Goal: Transaction & Acquisition: Purchase product/service

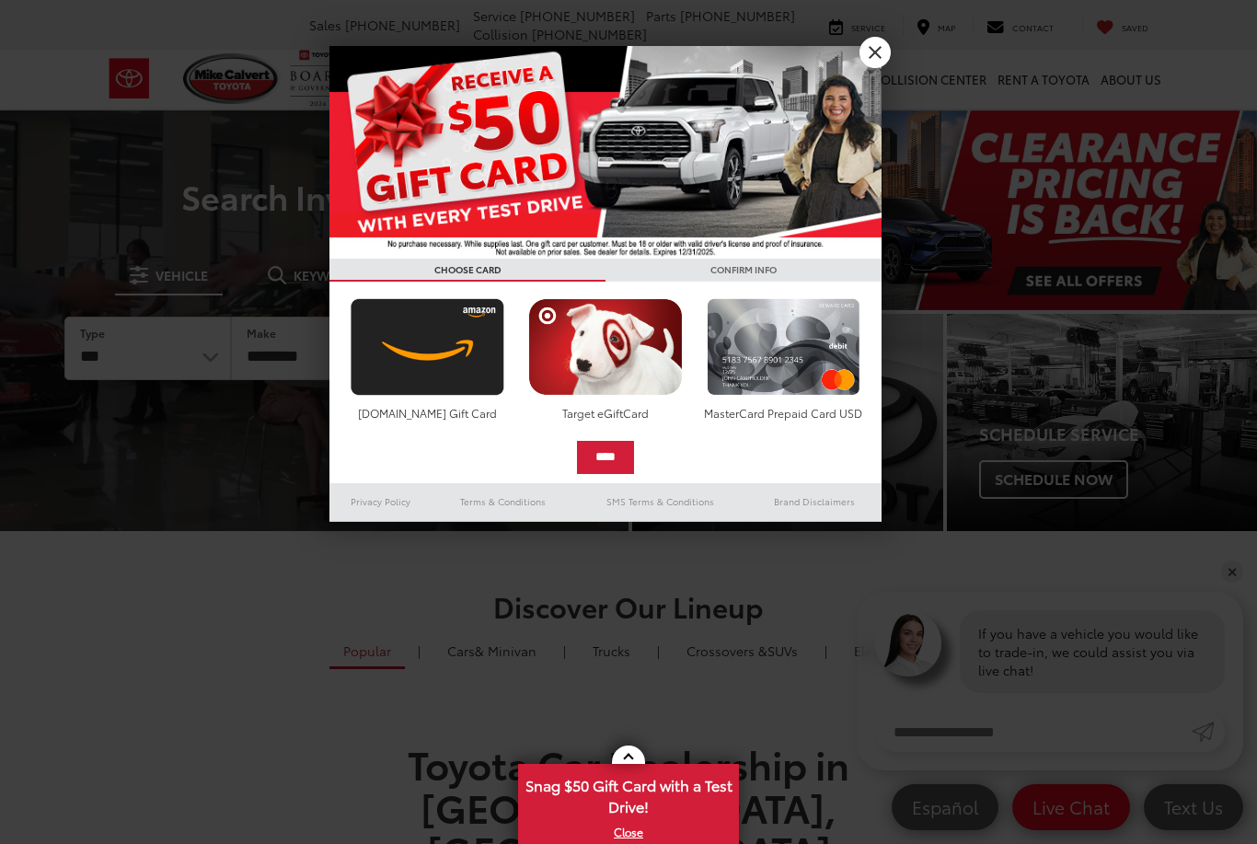
click at [871, 60] on link "X" at bounding box center [875, 52] width 31 height 31
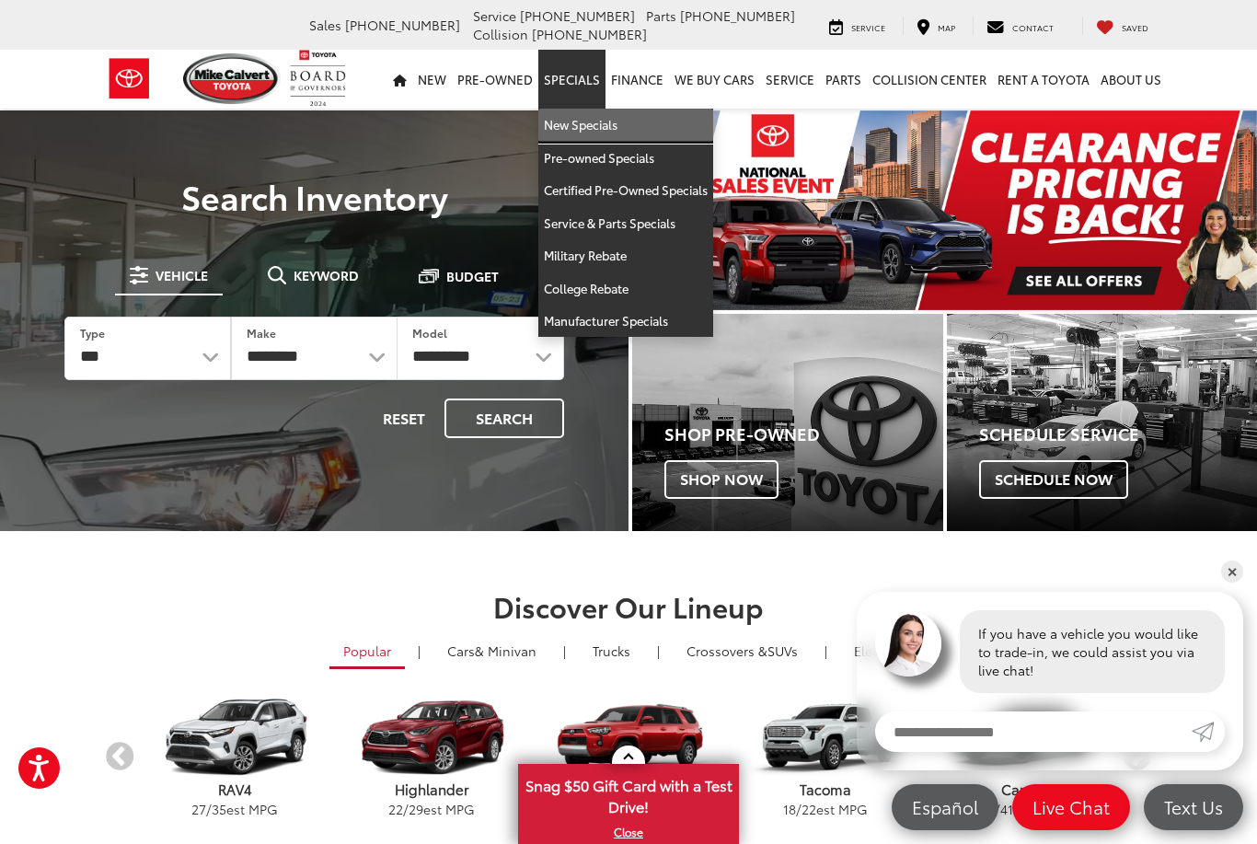
click at [608, 127] on link "New Specials" at bounding box center [625, 125] width 175 height 33
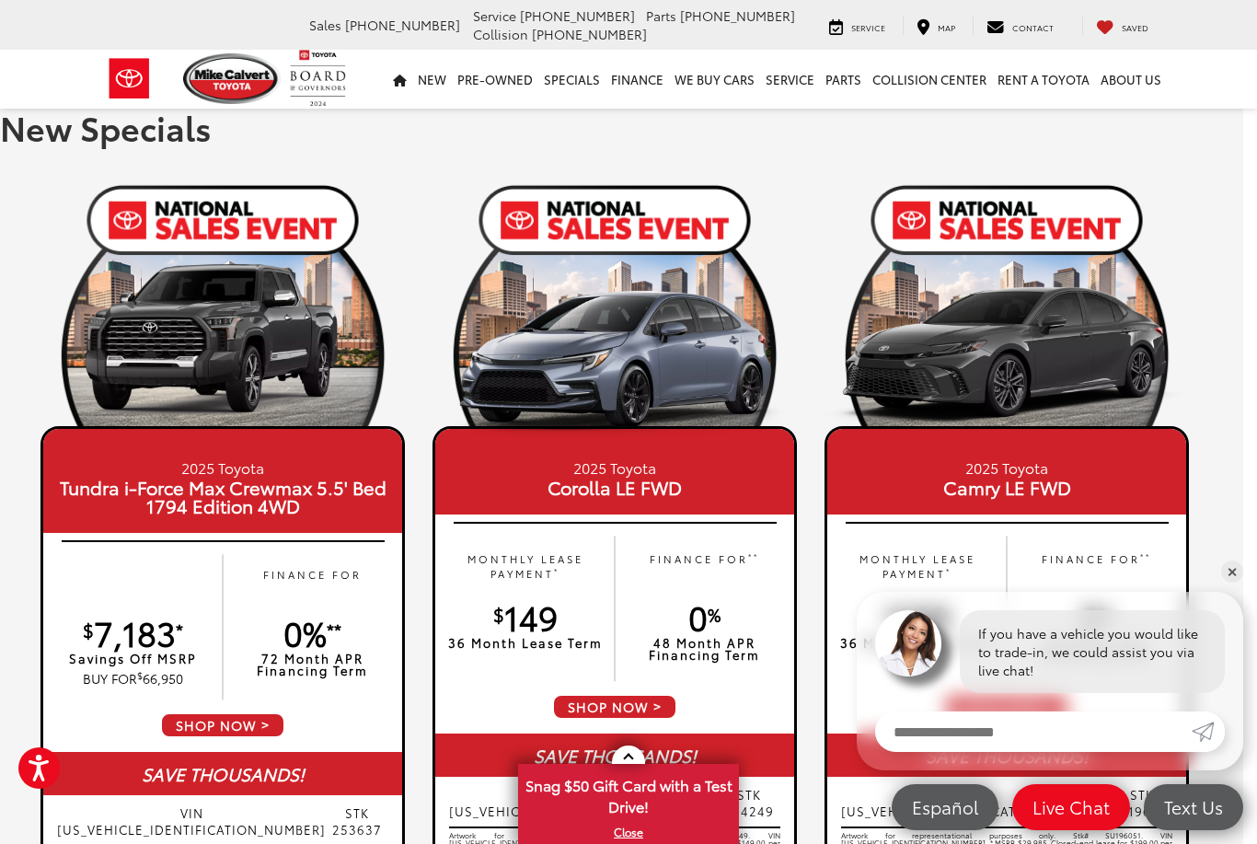
scroll to position [0, 14]
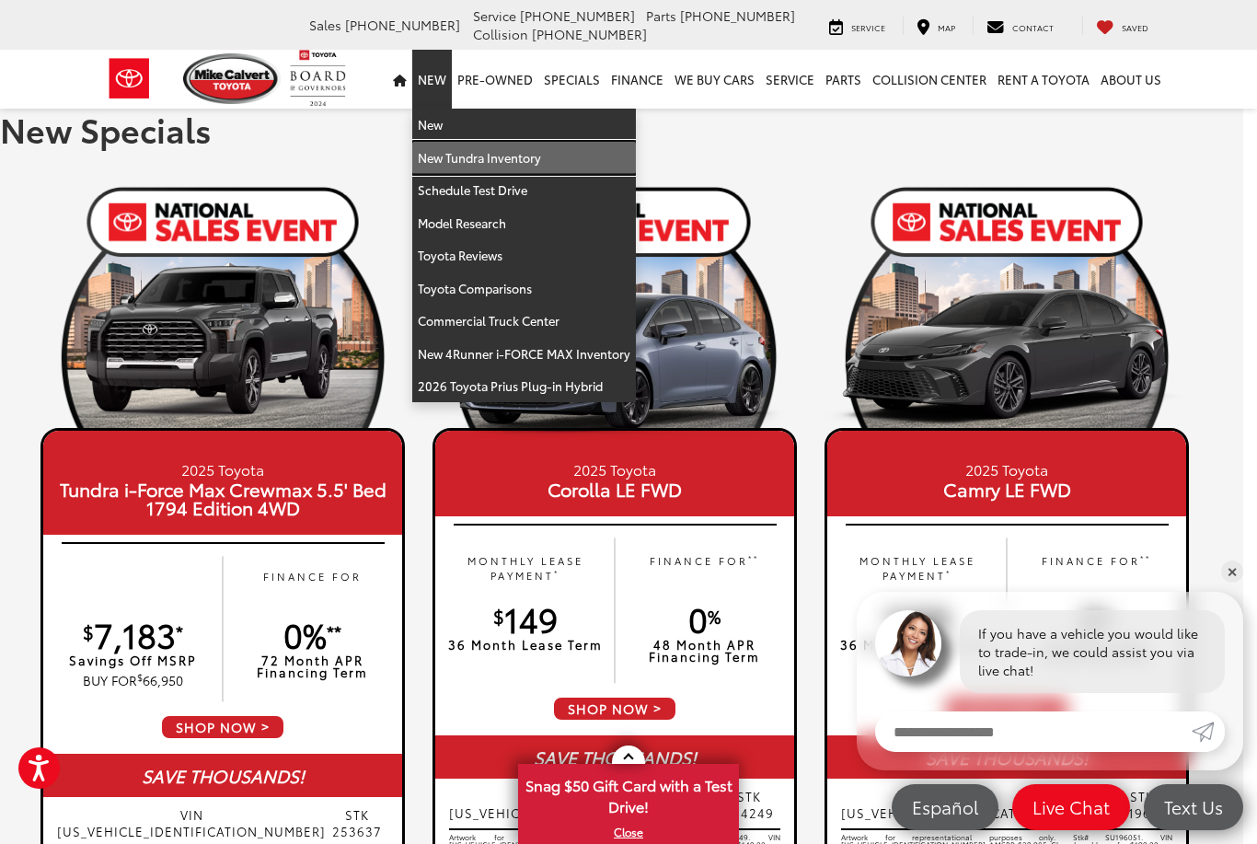
click at [522, 158] on link "New Tundra Inventory" at bounding box center [524, 158] width 224 height 33
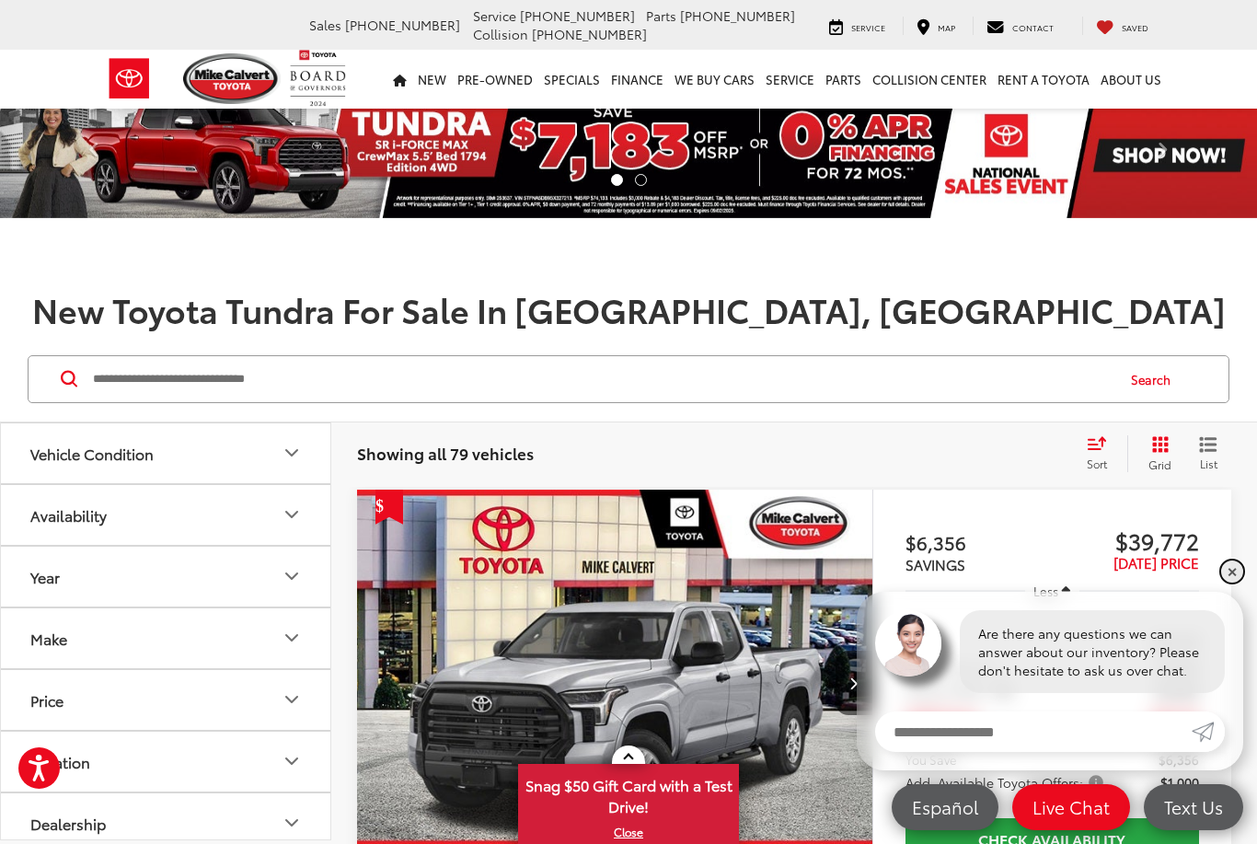
click at [1230, 579] on link "✕" at bounding box center [1232, 572] width 22 height 22
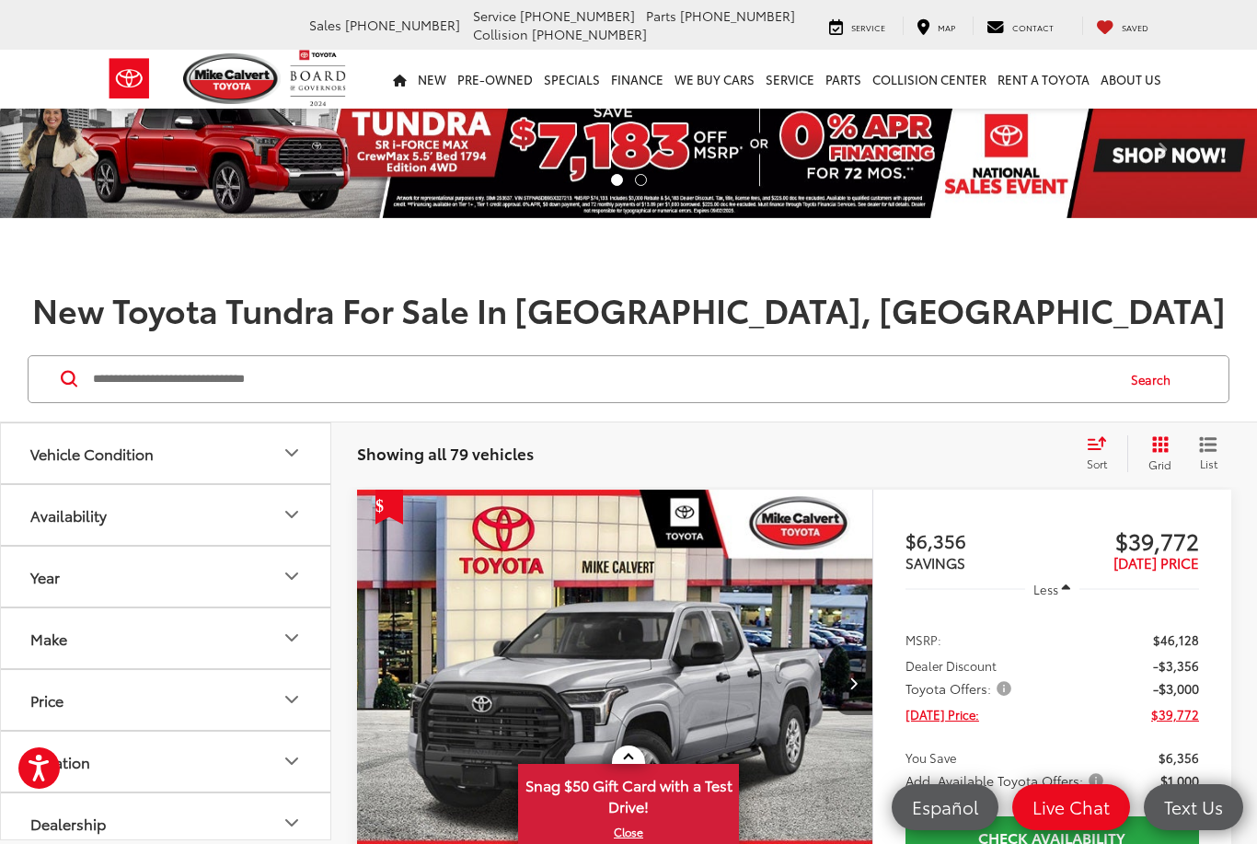
scroll to position [43, 0]
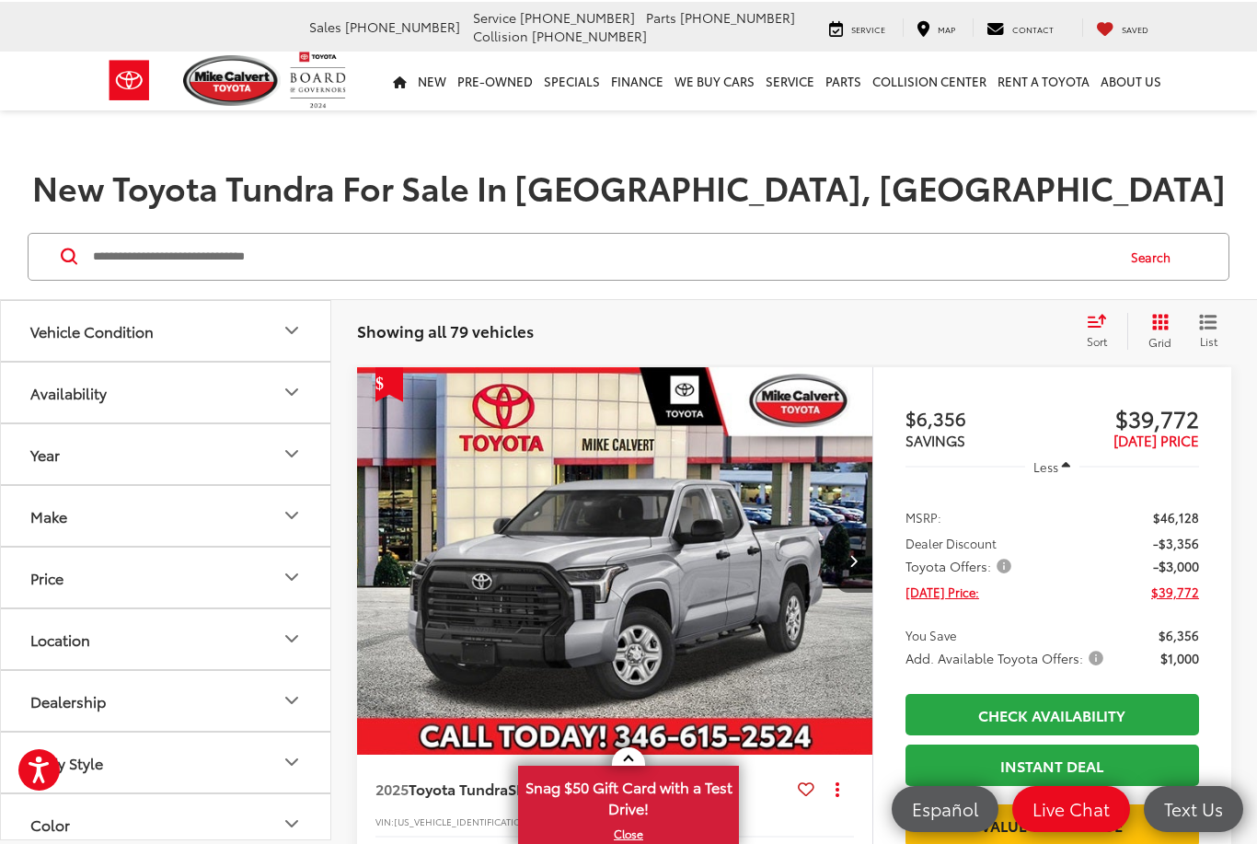
click at [294, 459] on icon "Year" at bounding box center [292, 452] width 22 height 22
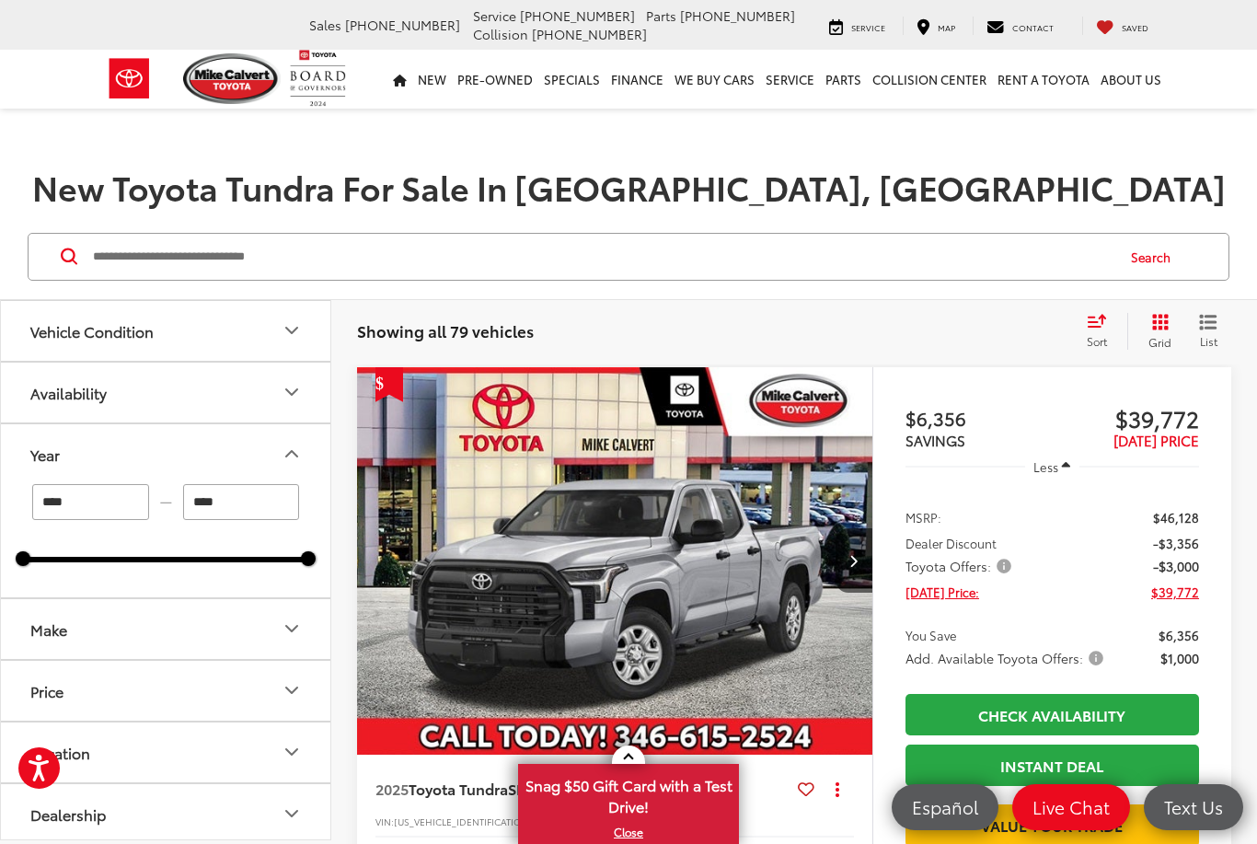
click at [299, 449] on icon "Year" at bounding box center [292, 454] width 22 height 22
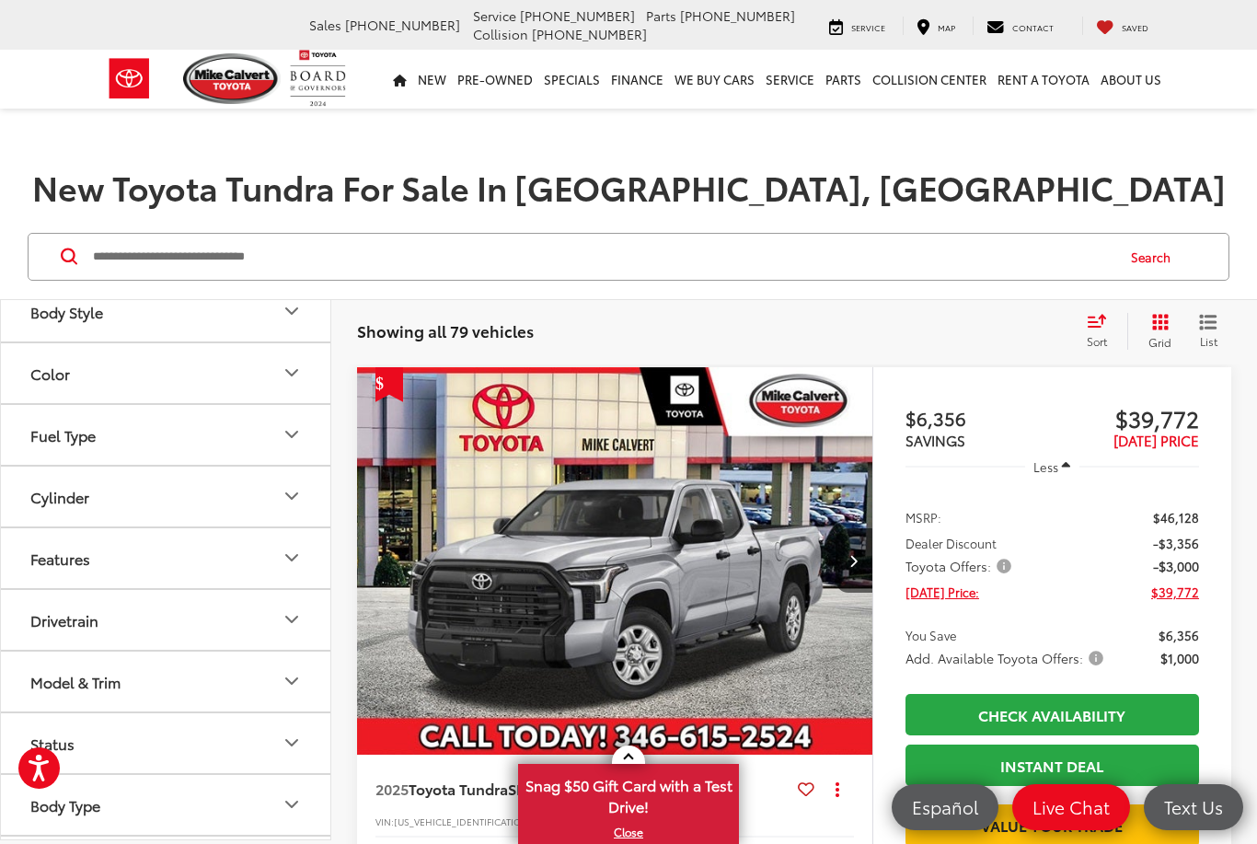
scroll to position [450, 0]
click at [292, 679] on icon "Model & Trim" at bounding box center [292, 682] width 22 height 22
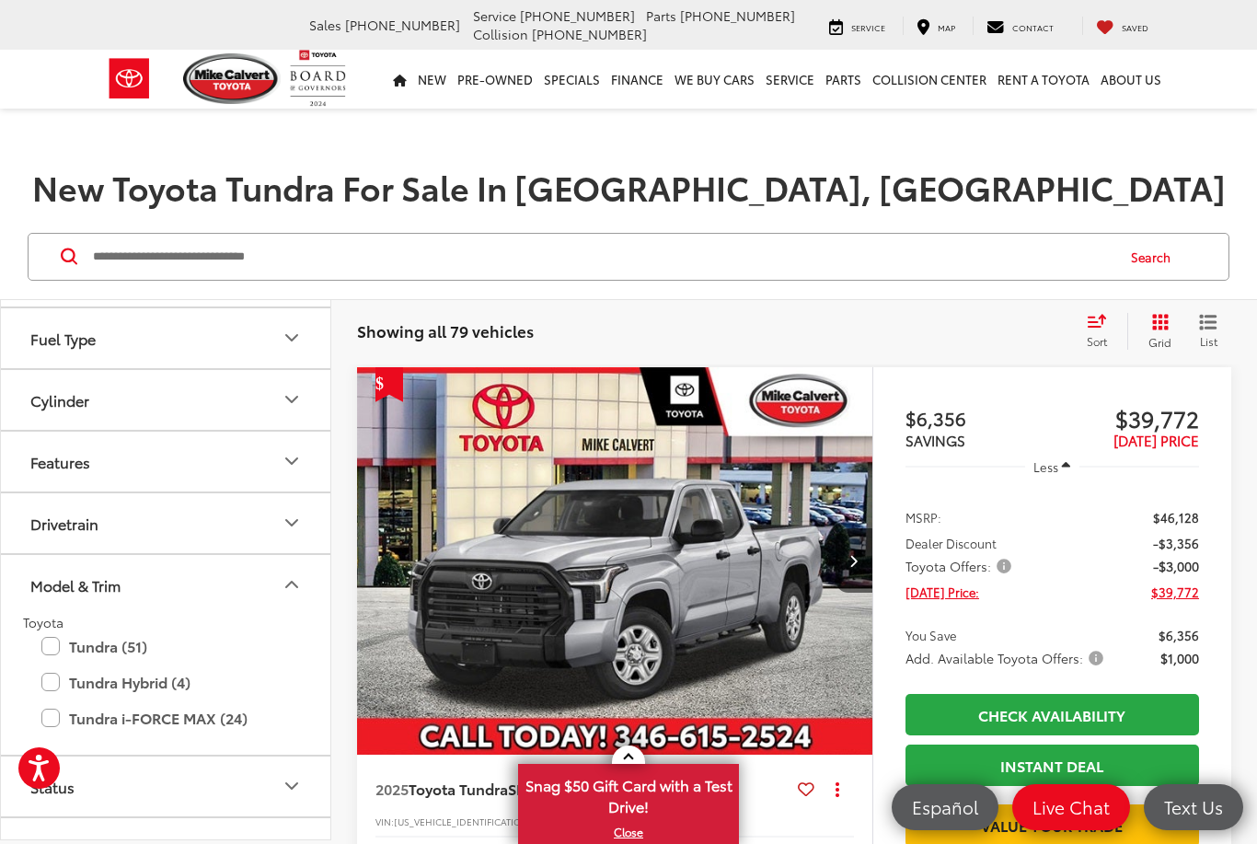
scroll to position [549, 0]
click at [55, 653] on label "Tundra (51)" at bounding box center [165, 645] width 249 height 32
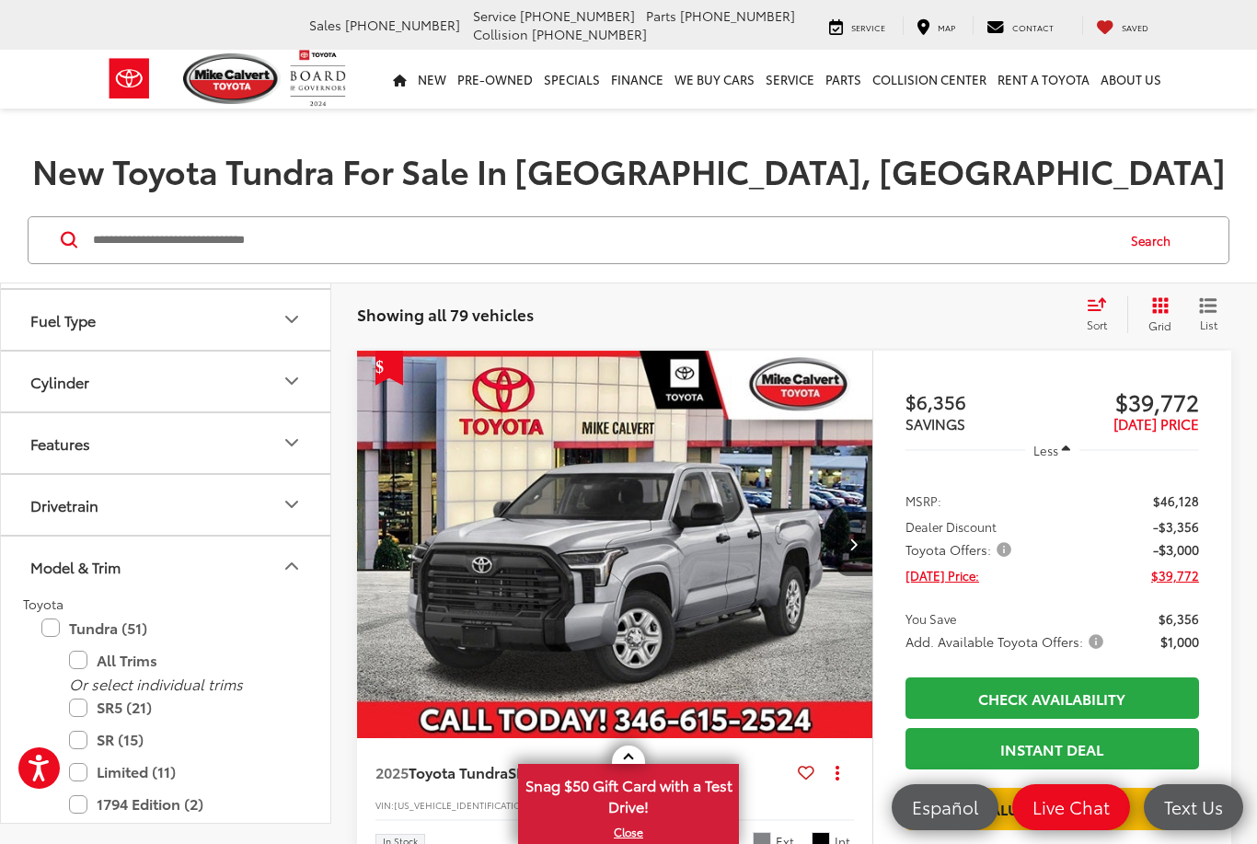
scroll to position [257, 0]
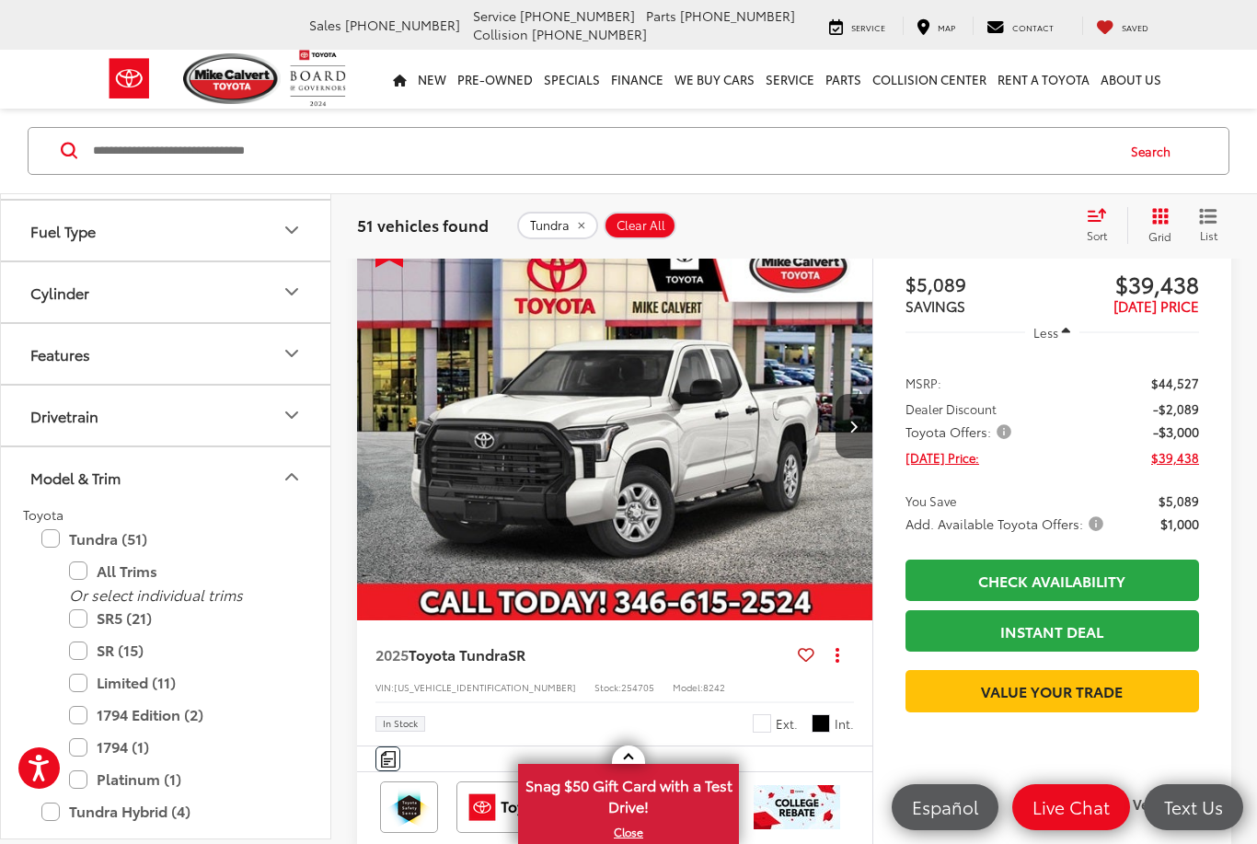
click at [78, 687] on label "Limited (11)" at bounding box center [179, 683] width 221 height 32
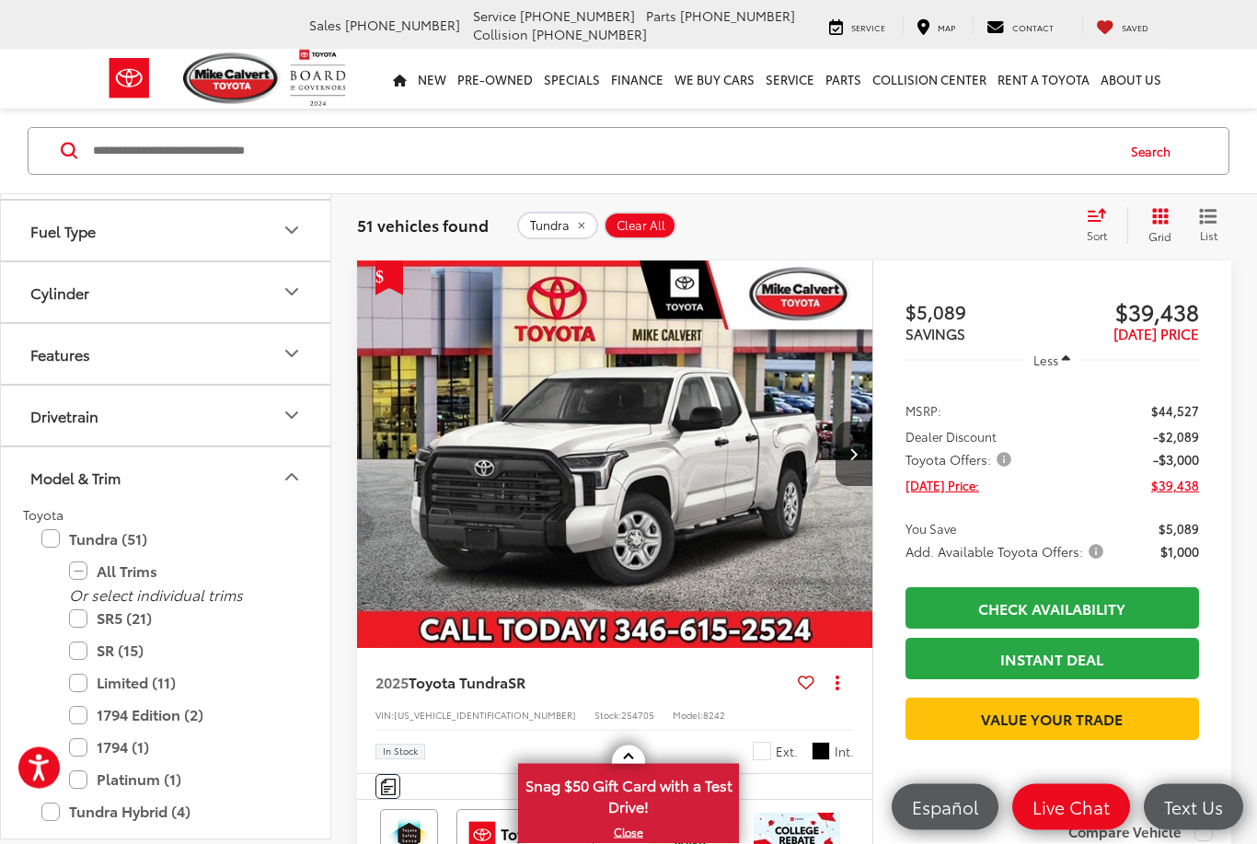
scroll to position [227, 0]
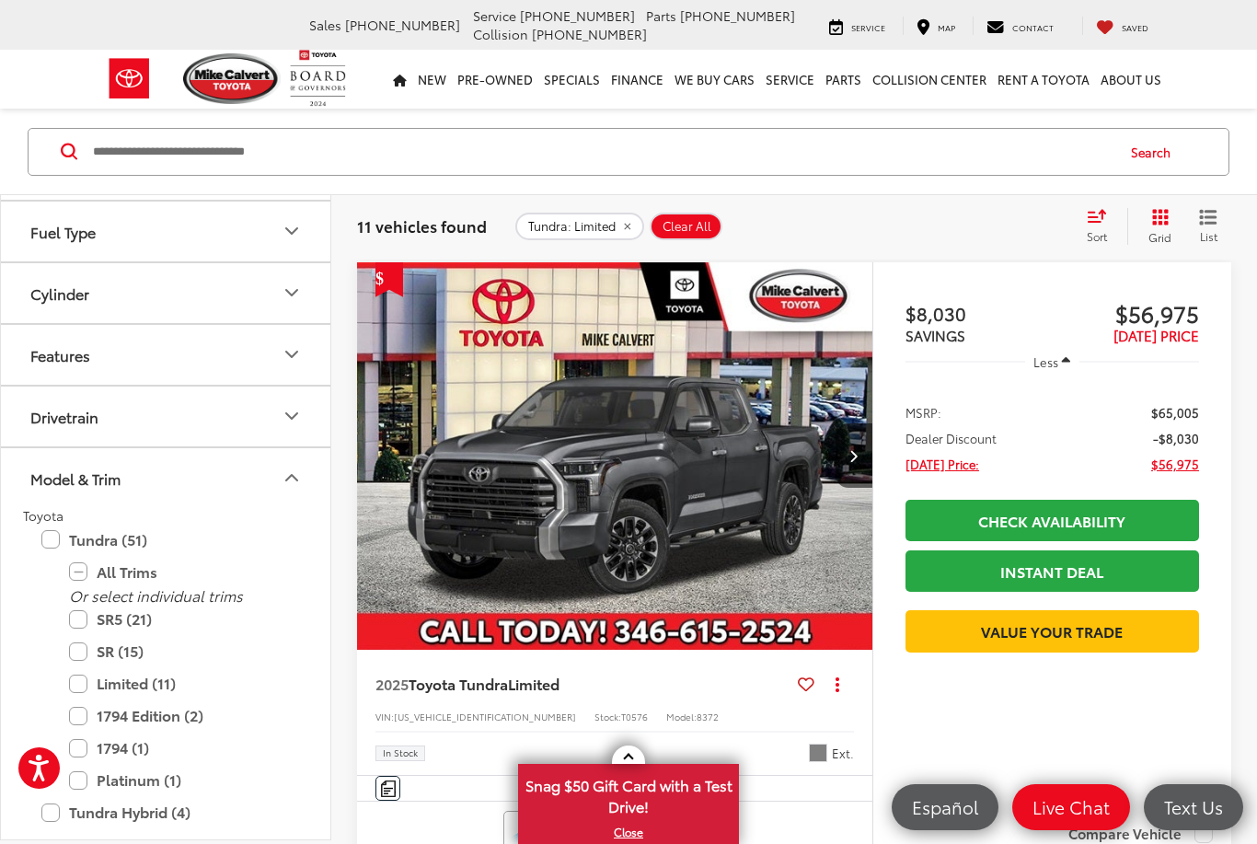
click at [287, 485] on icon "Model & Trim" at bounding box center [292, 478] width 22 height 22
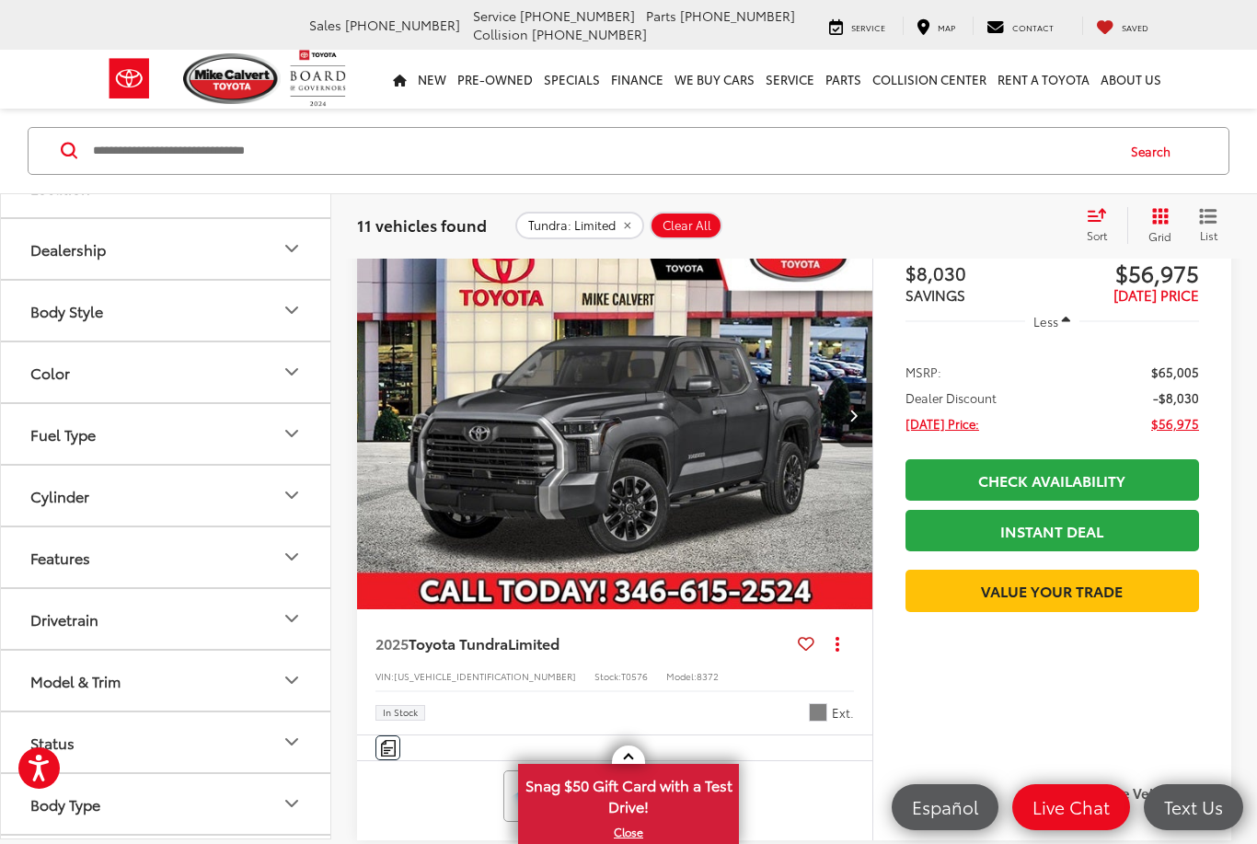
scroll to position [345, 0]
click at [290, 376] on icon "Color" at bounding box center [292, 374] width 22 height 22
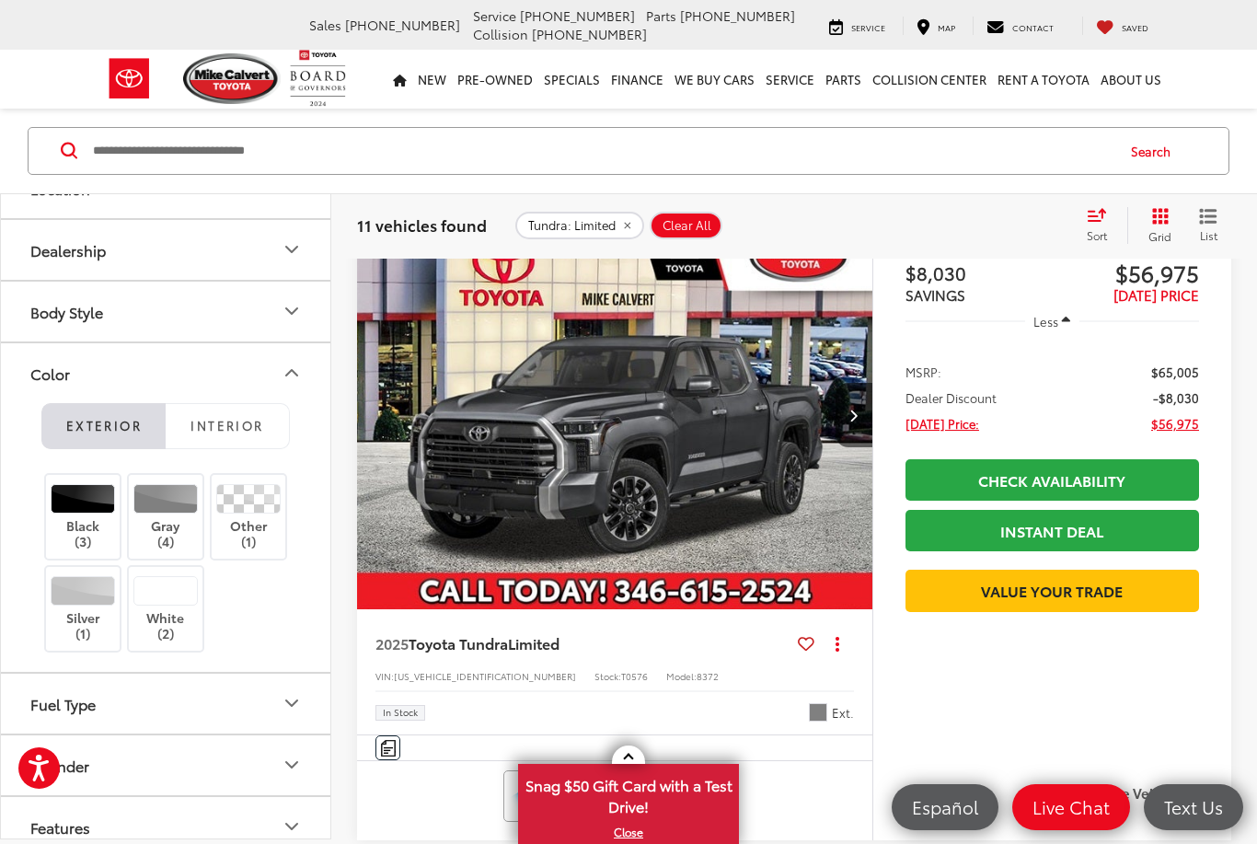
click at [250, 426] on span "Interior" at bounding box center [227, 425] width 73 height 17
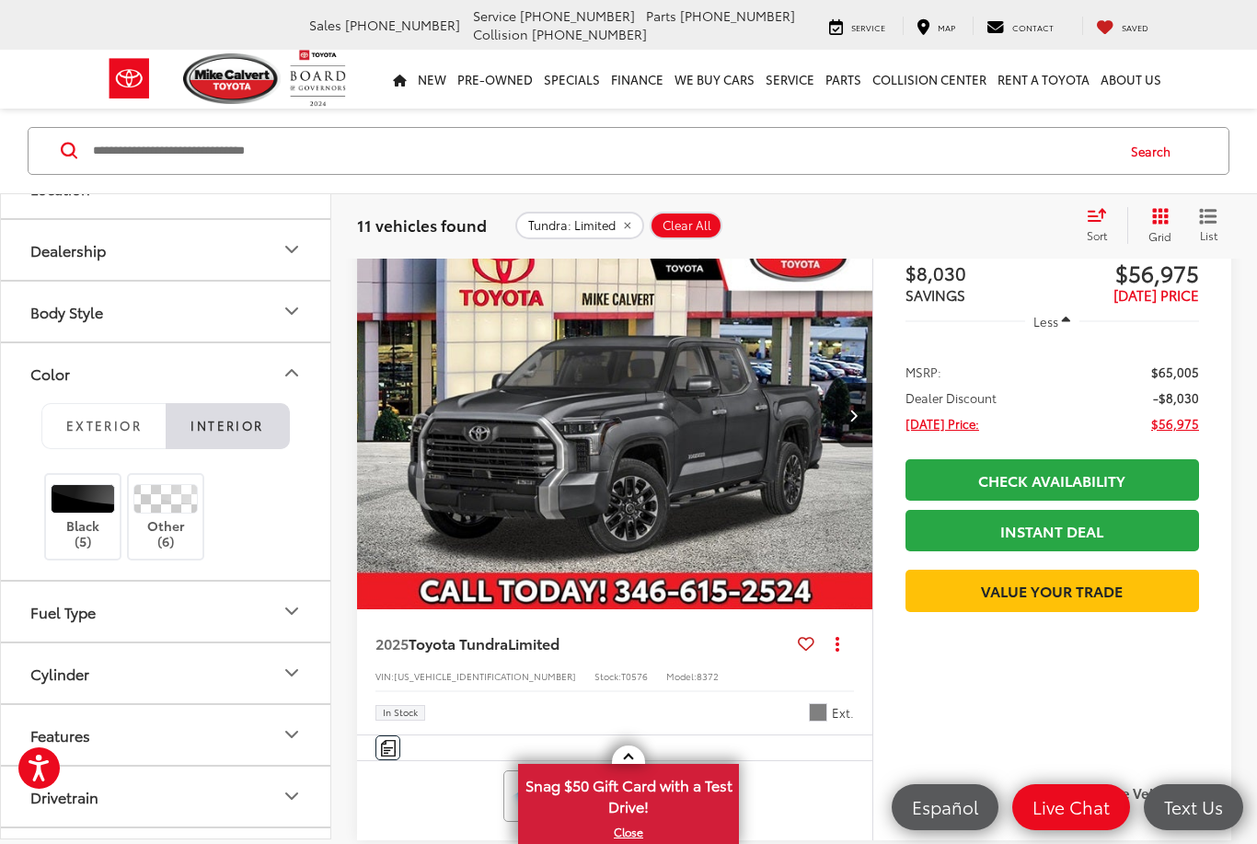
click at [122, 426] on span "Exterior" at bounding box center [103, 425] width 75 height 17
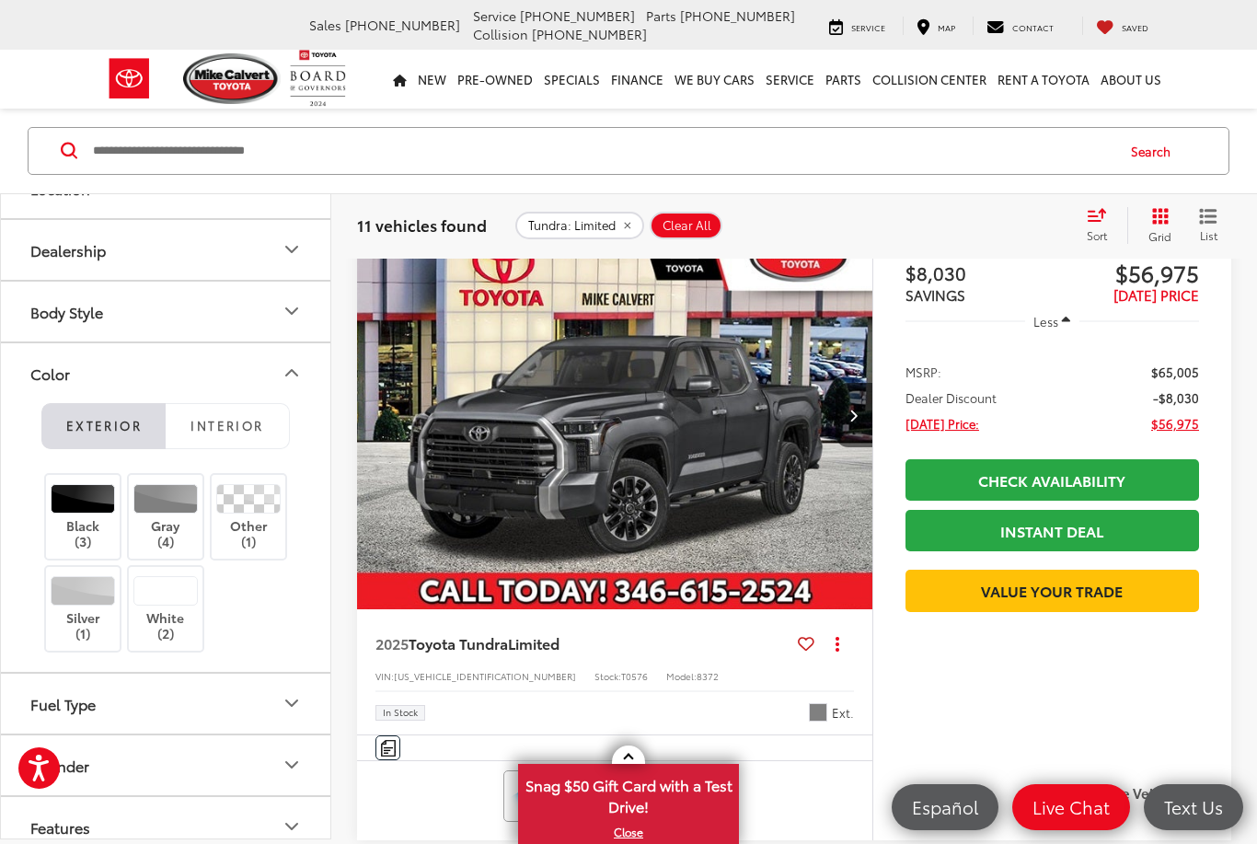
click at [174, 524] on label "Gray (4)" at bounding box center [166, 517] width 75 height 65
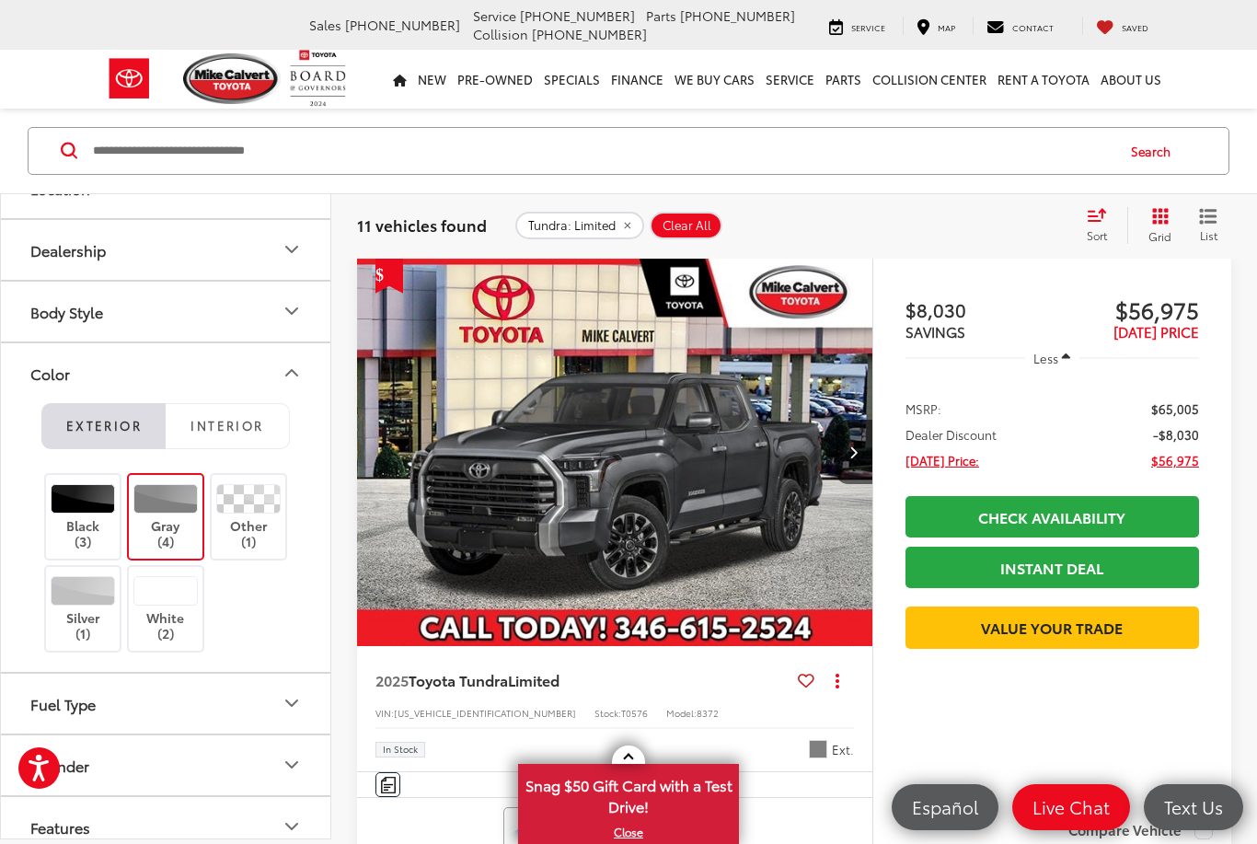
scroll to position [227, 0]
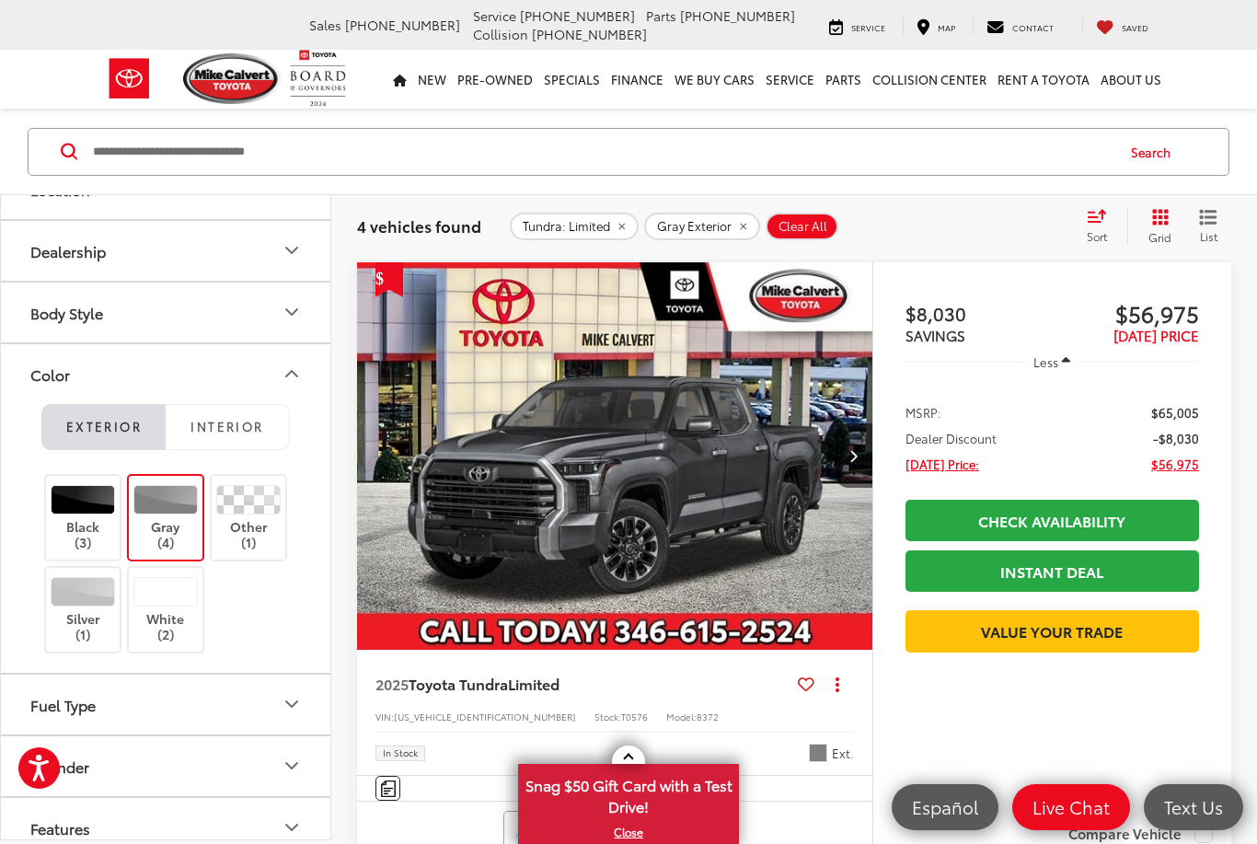
click at [252, 539] on label "Other (1)" at bounding box center [249, 517] width 75 height 65
click at [238, 526] on label "Other (1)" at bounding box center [249, 517] width 75 height 65
click at [158, 538] on label "Gray (4)" at bounding box center [166, 517] width 75 height 65
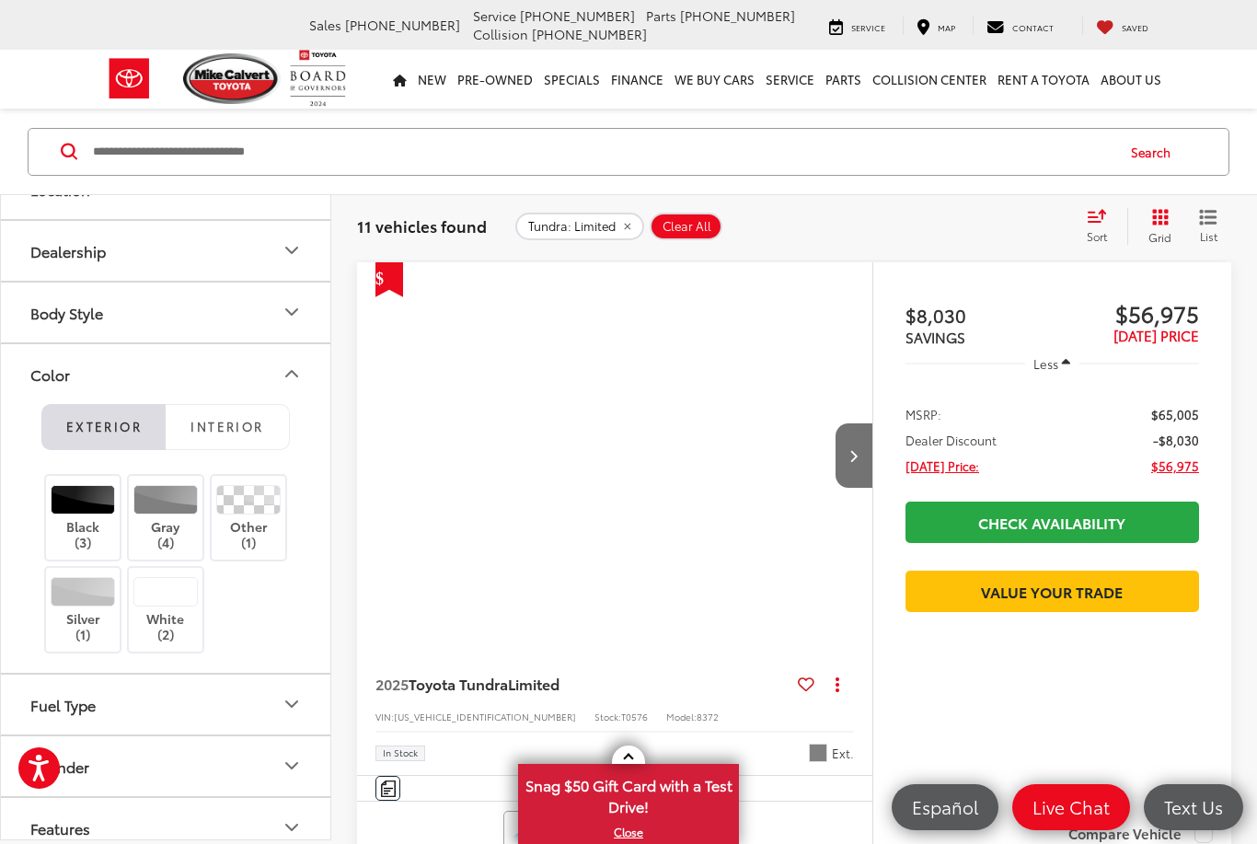
click at [291, 381] on icon "Color" at bounding box center [292, 374] width 22 height 22
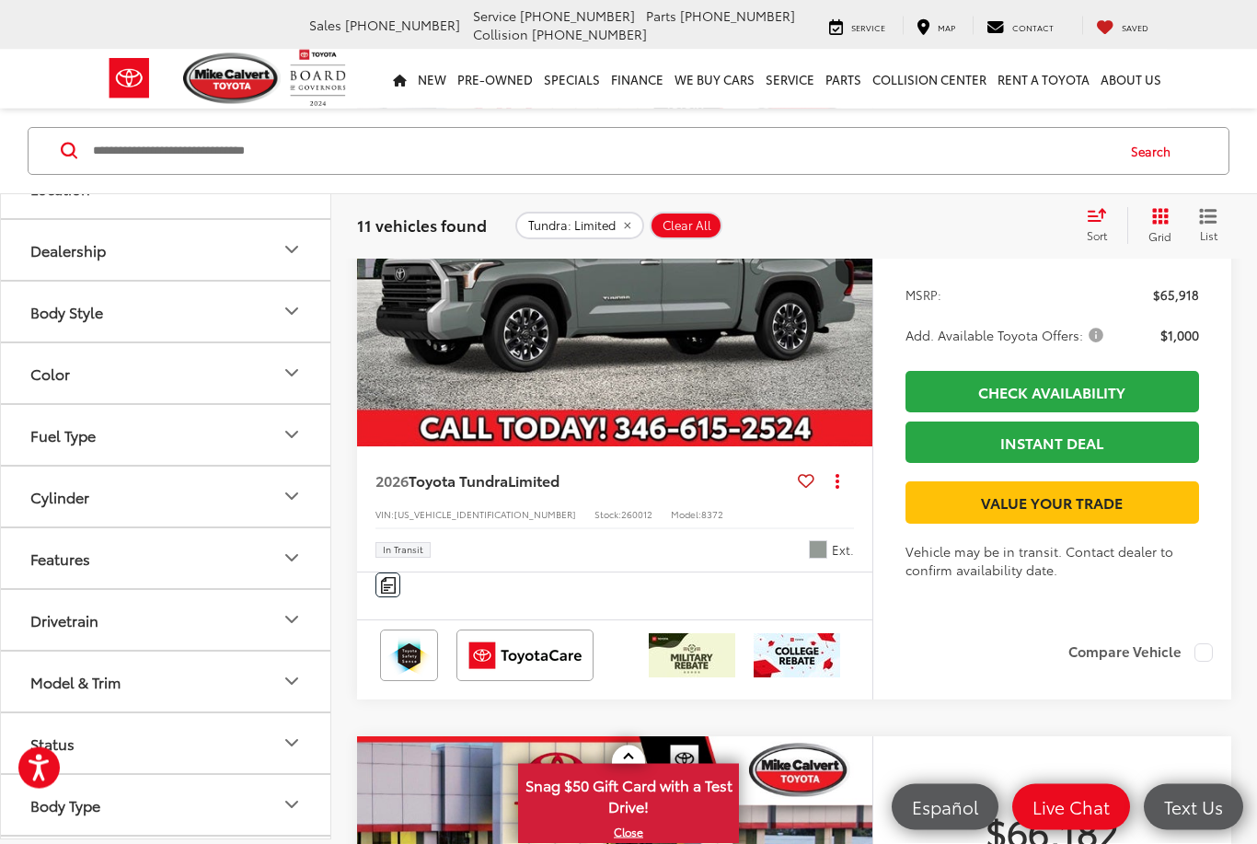
scroll to position [5021, 0]
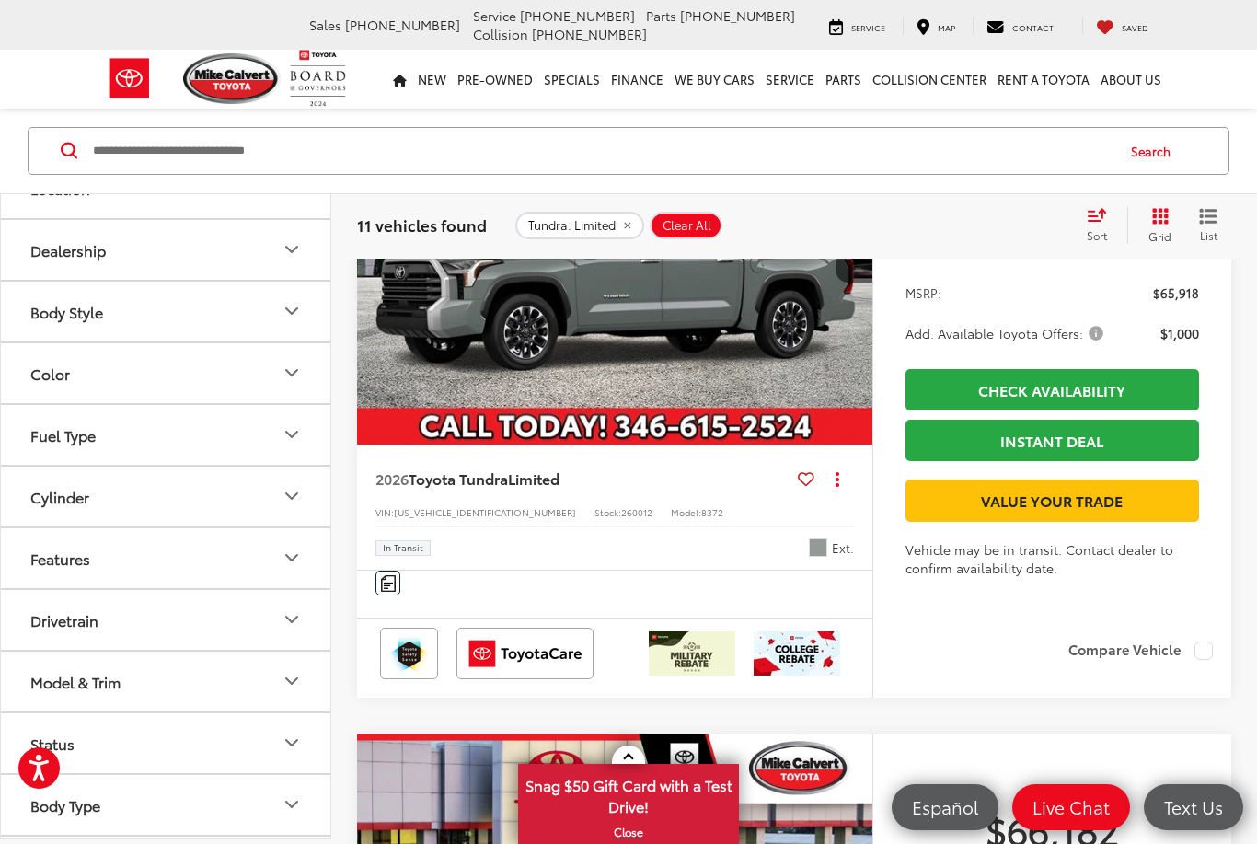
click at [1020, 202] on span "[DATE] PRICE" at bounding box center [1053, 193] width 294 height 18
click at [771, 445] on img "2026 Toyota Tundra Limited 0" at bounding box center [615, 251] width 518 height 388
